Goal: Check status

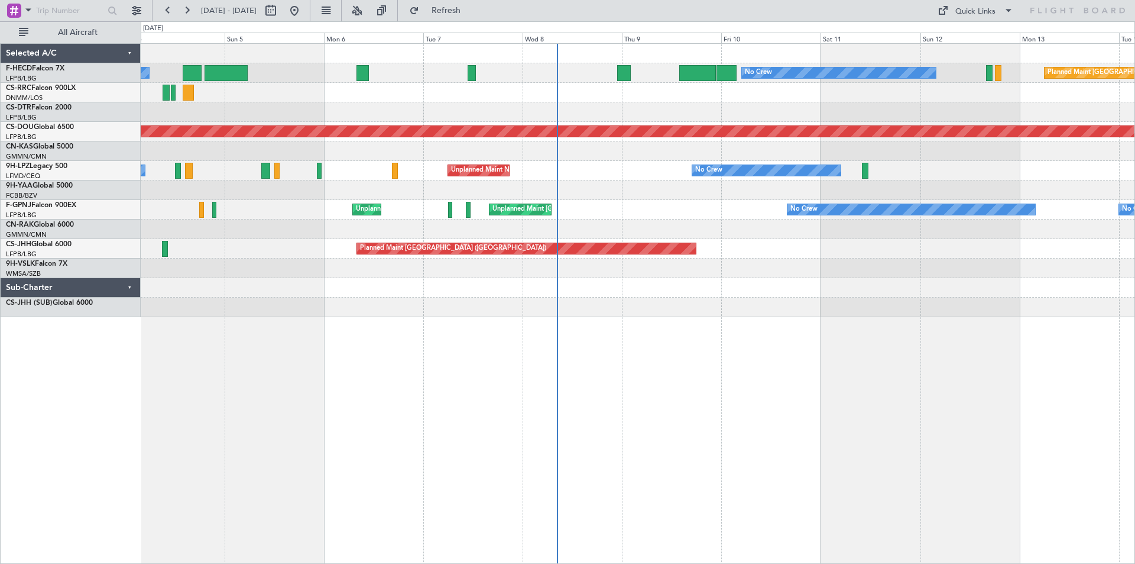
click at [416, 226] on div at bounding box center [638, 229] width 994 height 20
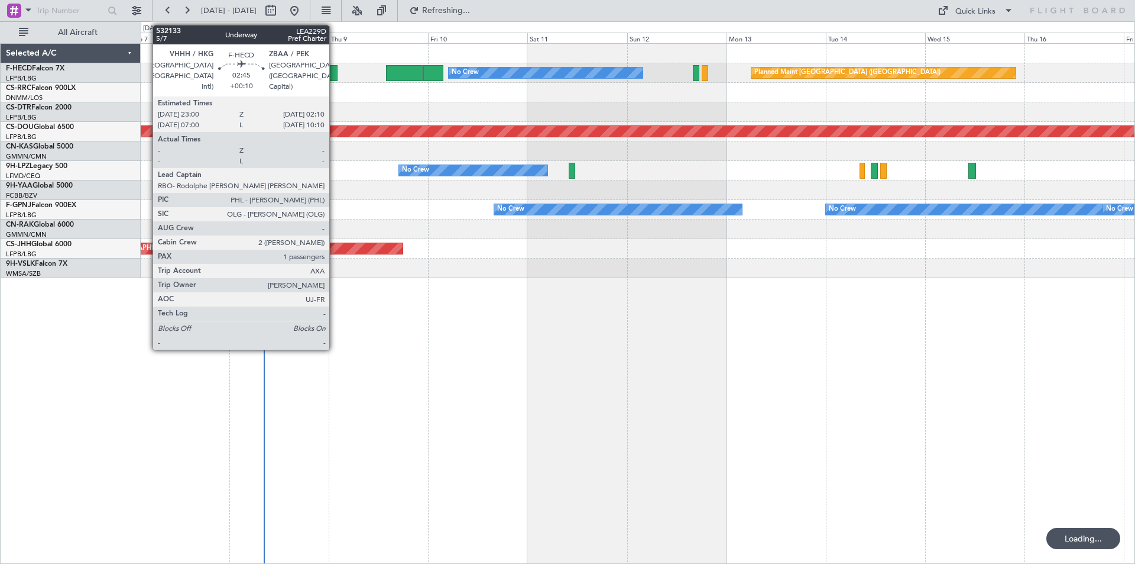
click at [335, 69] on div at bounding box center [331, 73] width 14 height 16
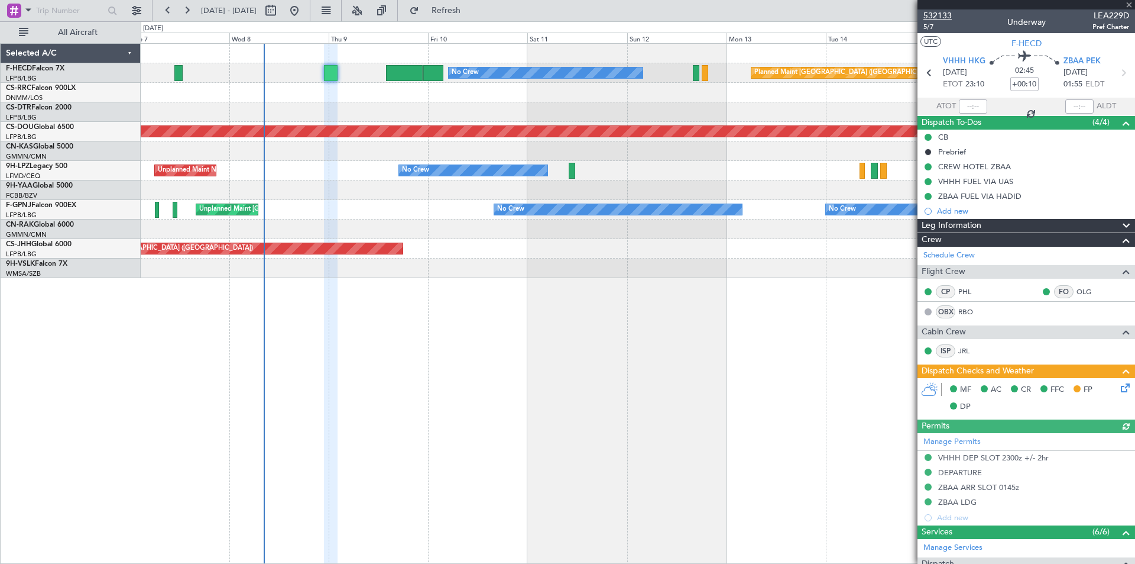
click at [948, 18] on span "532133" at bounding box center [938, 15] width 28 height 12
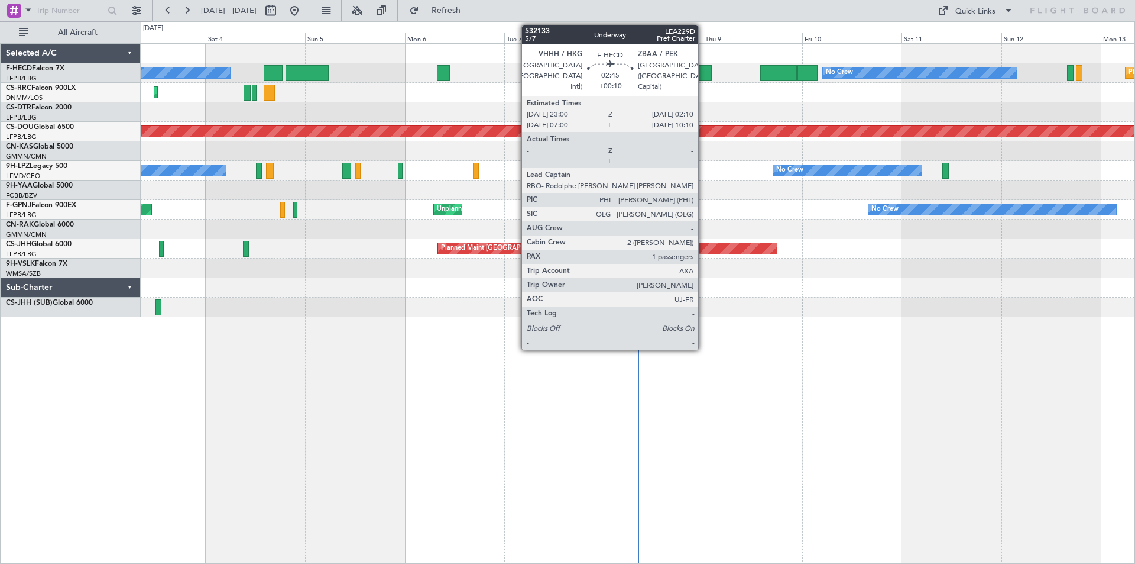
click at [704, 75] on div at bounding box center [705, 73] width 14 height 16
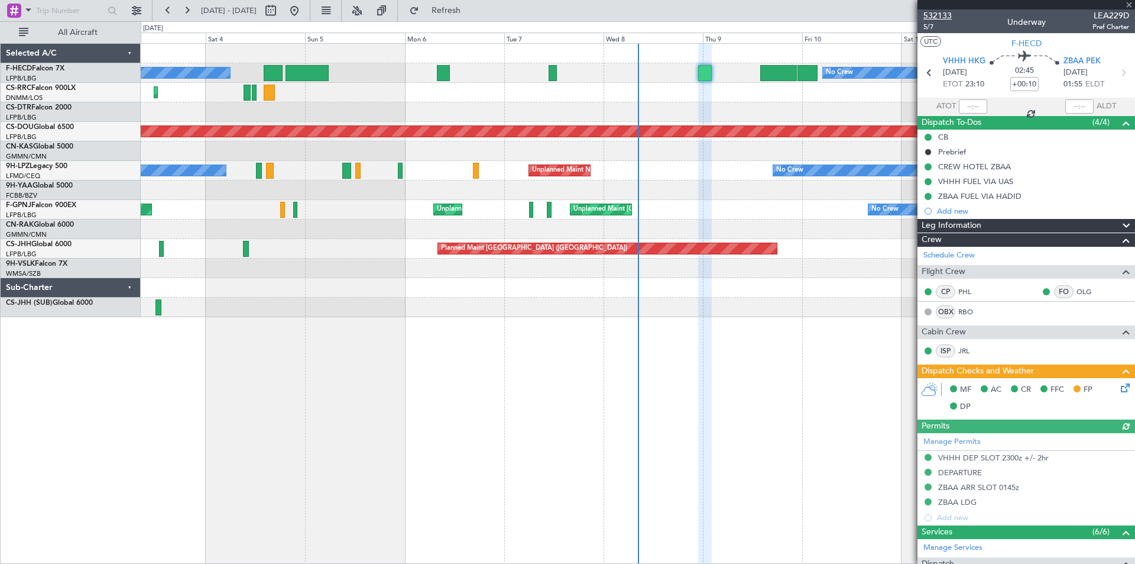
click at [938, 11] on span "532133" at bounding box center [938, 15] width 28 height 12
